Goal: Task Accomplishment & Management: Complete application form

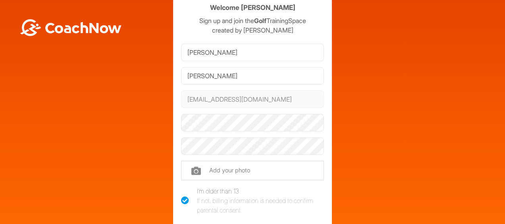
scroll to position [29, 0]
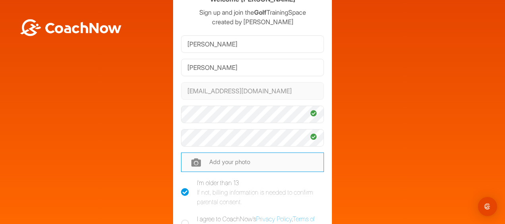
click at [214, 164] on input "file" at bounding box center [252, 161] width 143 height 19
type input "C:\fakepath\Medal.jpg"
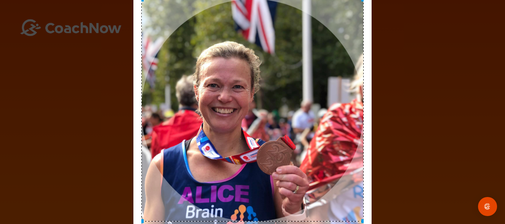
click at [370, 21] on div at bounding box center [252, 110] width 238 height 312
click at [505, 64] on div "Adjust Your Picture ✕ Set Picture Cancel" at bounding box center [252, 112] width 505 height 224
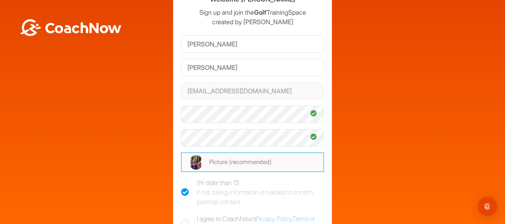
drag, startPoint x: 505, startPoint y: 64, endPoint x: 499, endPoint y: 118, distance: 54.6
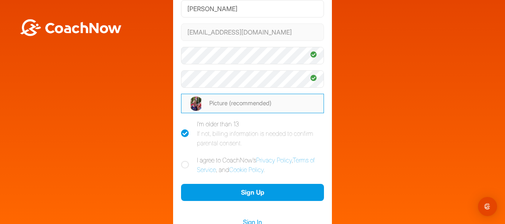
scroll to position [94, 0]
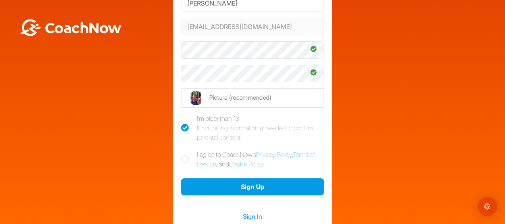
click at [181, 160] on icon at bounding box center [185, 159] width 8 height 8
click at [181, 155] on input "I agree to CoachNow's Privacy Policy , Terms of Service , and Cookie Policy ." at bounding box center [183, 152] width 5 height 5
checkbox input "true"
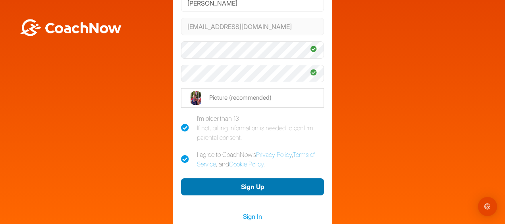
click at [256, 189] on button "Sign Up" at bounding box center [252, 186] width 143 height 17
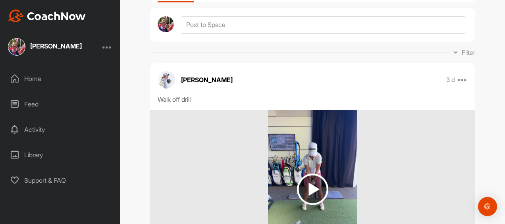
scroll to position [137, 0]
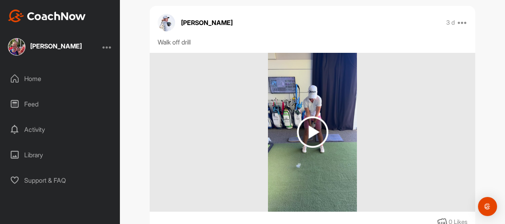
click at [309, 134] on img at bounding box center [312, 131] width 31 height 31
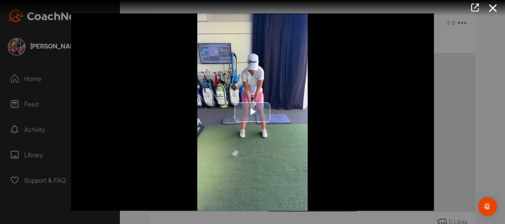
click at [253, 112] on span "Video Player" at bounding box center [253, 112] width 0 height 0
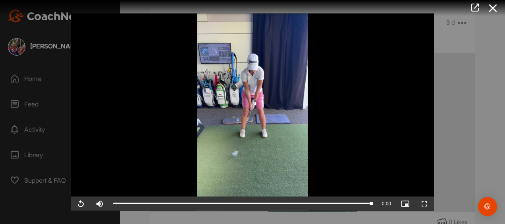
click at [31, 79] on div at bounding box center [252, 112] width 505 height 224
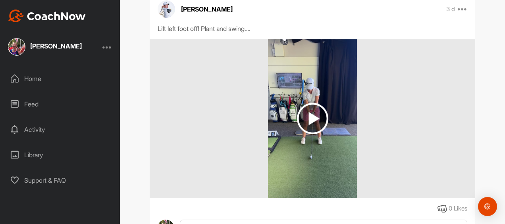
scroll to position [410, 0]
click at [314, 119] on img at bounding box center [312, 117] width 31 height 31
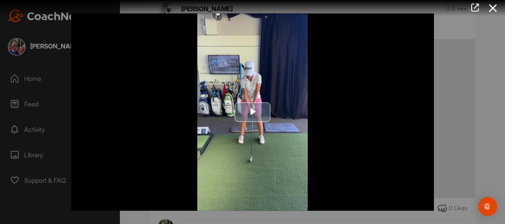
click at [253, 112] on span "Video Player" at bounding box center [253, 112] width 0 height 0
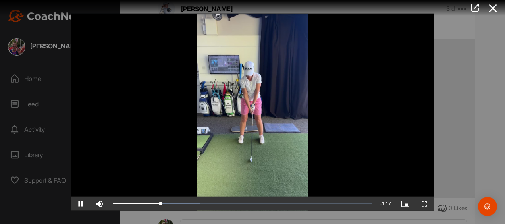
click at [32, 75] on div at bounding box center [252, 112] width 505 height 224
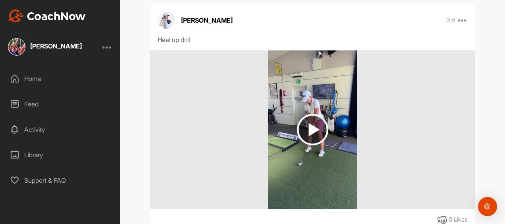
scroll to position [904, 0]
